Goal: Information Seeking & Learning: Learn about a topic

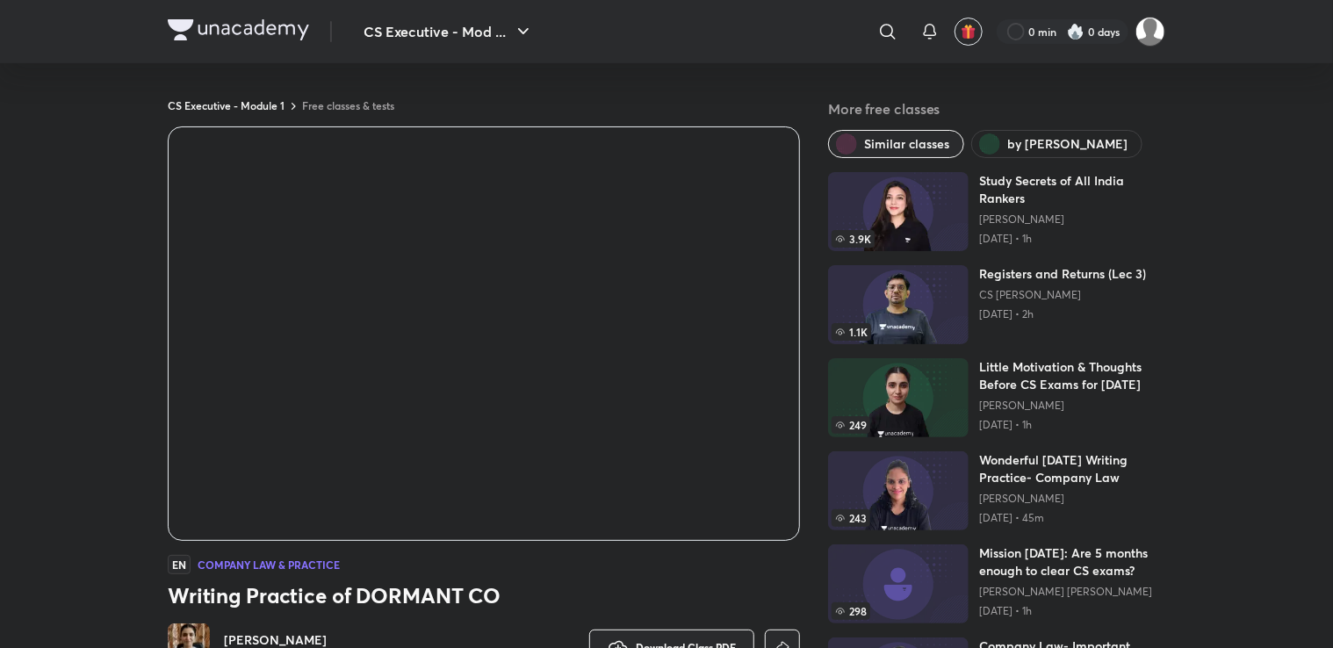
click at [1046, 135] on span "by [PERSON_NAME]" at bounding box center [1067, 144] width 120 height 18
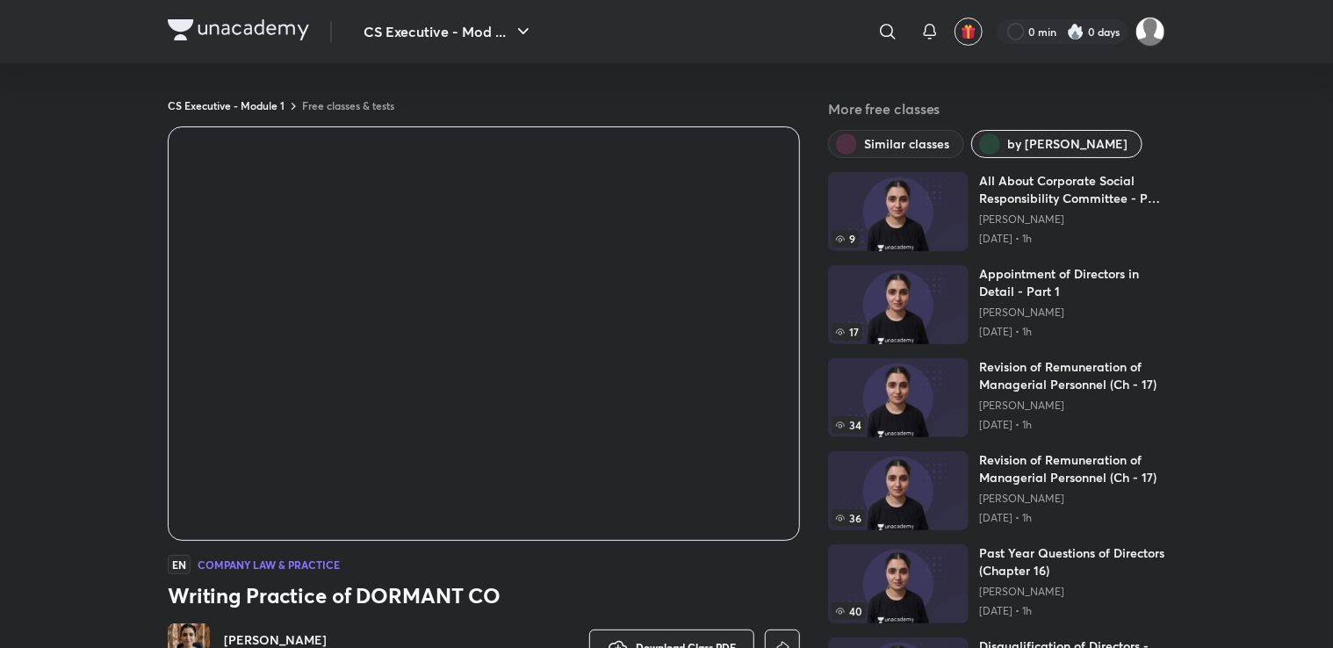
click at [1047, 217] on p "[PERSON_NAME]" at bounding box center [1072, 220] width 186 height 14
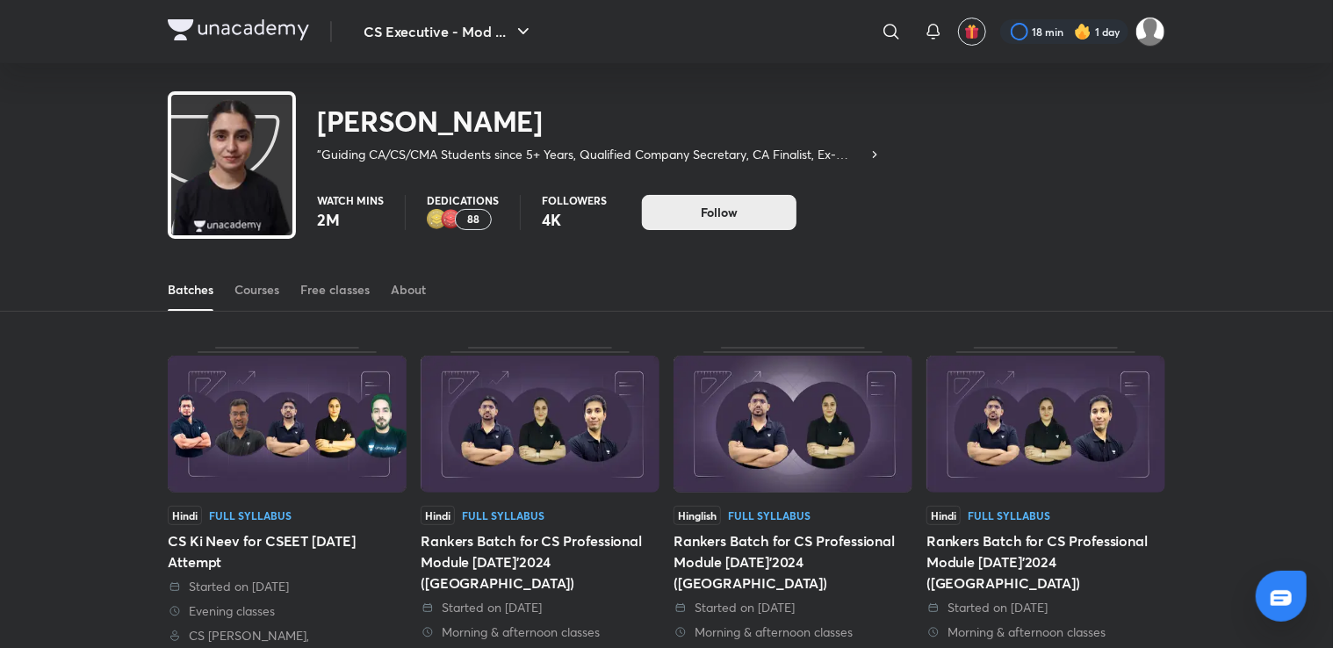
click at [739, 207] on button "Follow" at bounding box center [719, 212] width 155 height 35
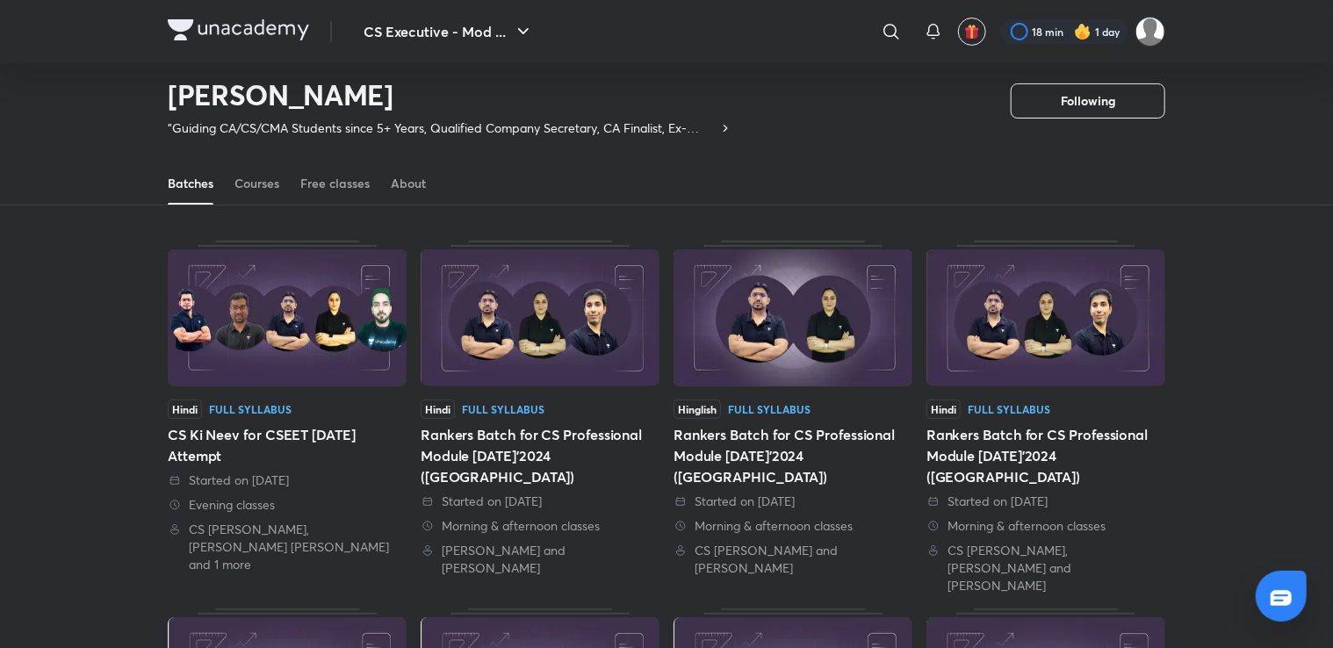
scroll to position [53, 0]
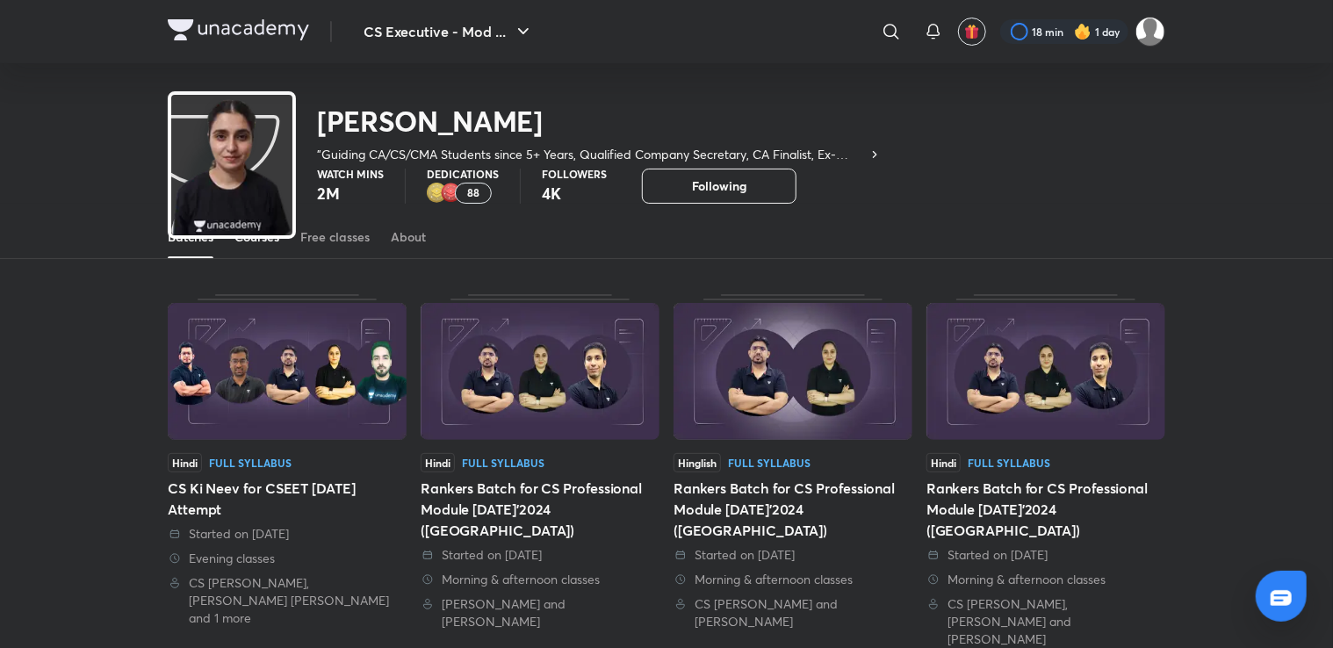
click at [247, 243] on div "Courses" at bounding box center [256, 237] width 45 height 18
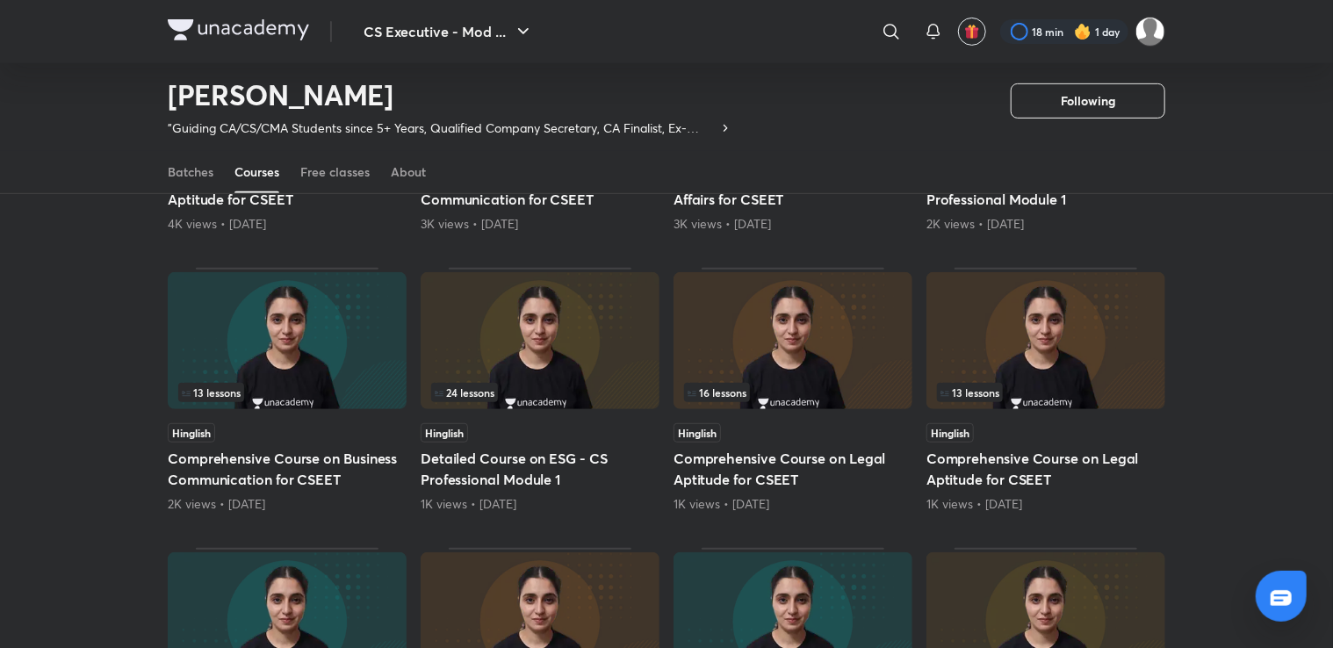
scroll to position [164, 0]
